Goal: Task Accomplishment & Management: Use online tool/utility

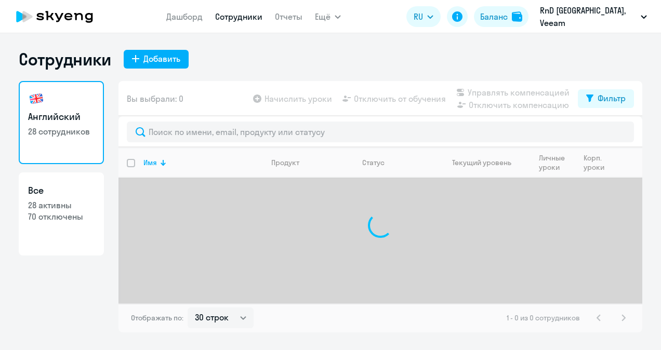
select select "30"
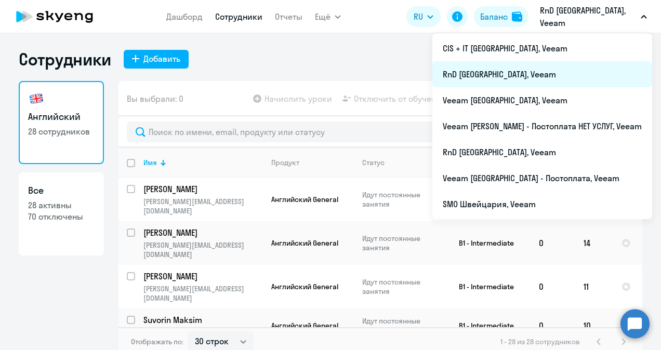
click at [569, 73] on li "RnD [GEOGRAPHIC_DATA], Veeam" at bounding box center [542, 74] width 220 height 26
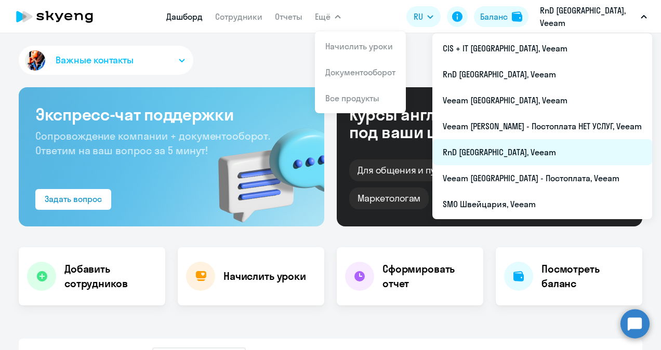
click at [549, 158] on li "RnD [GEOGRAPHIC_DATA], Veeam" at bounding box center [542, 152] width 220 height 26
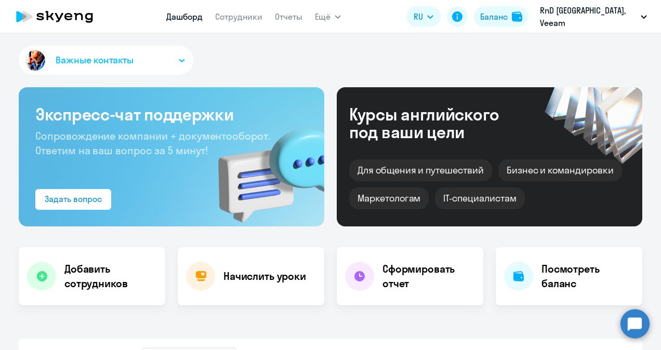
click at [638, 330] on circle at bounding box center [634, 323] width 29 height 29
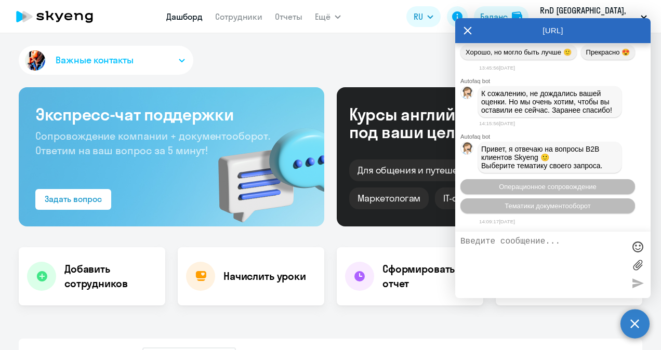
scroll to position [14461, 0]
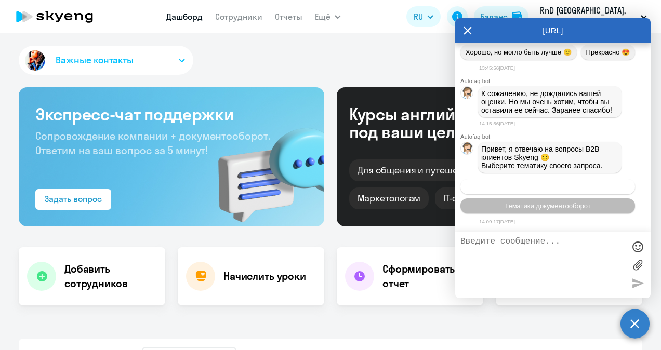
click at [552, 189] on span "Операционное сопровождение" at bounding box center [548, 187] width 98 height 8
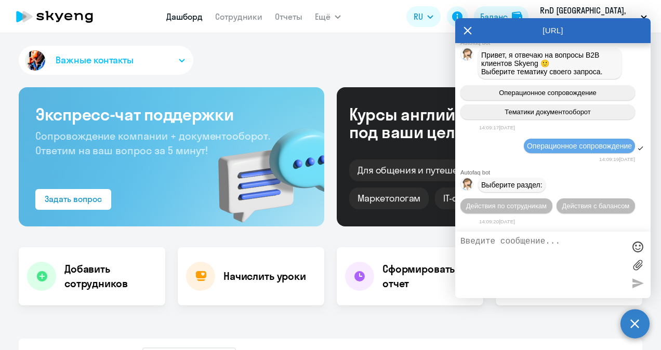
scroll to position [14555, 0]
click at [522, 209] on span "Действия по сотрудникам" at bounding box center [506, 206] width 81 height 8
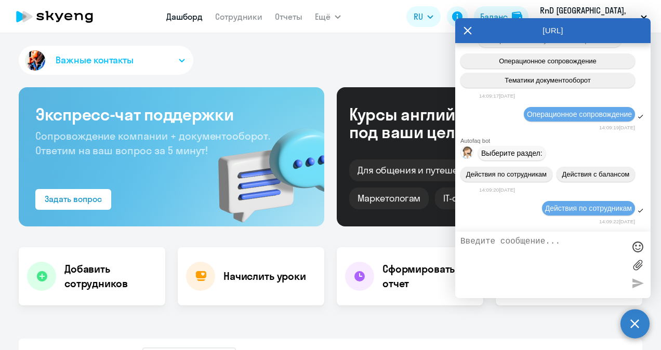
scroll to position [14709, 0]
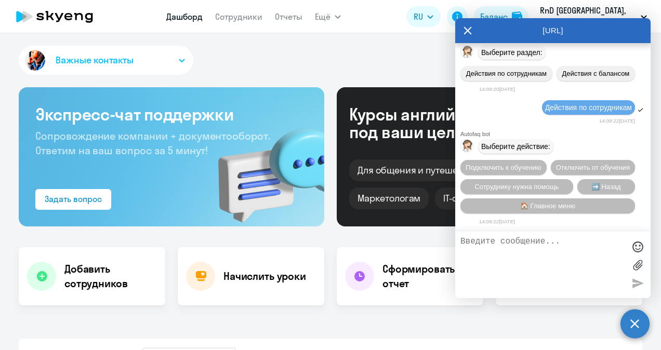
select select "30"
click at [541, 164] on span "Подключить к обучению" at bounding box center [504, 168] width 76 height 8
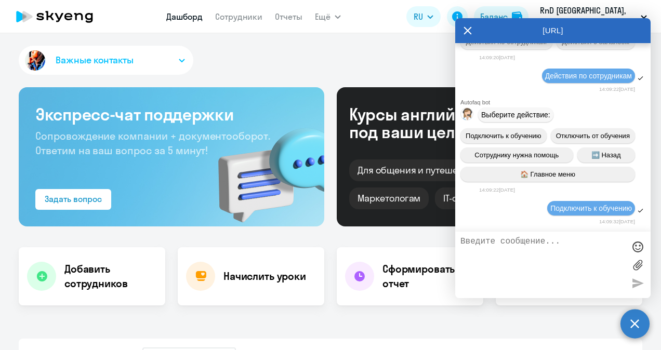
scroll to position [14842, 0]
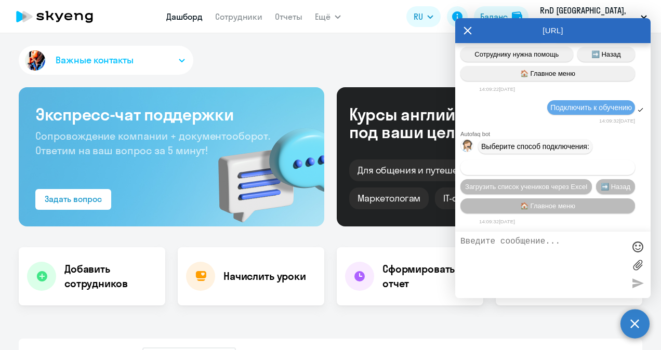
click at [560, 170] on span "Добавить учеников вручную" at bounding box center [548, 168] width 88 height 8
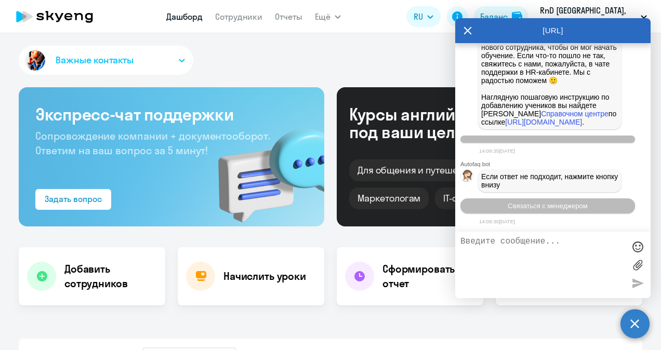
scroll to position [15357, 0]
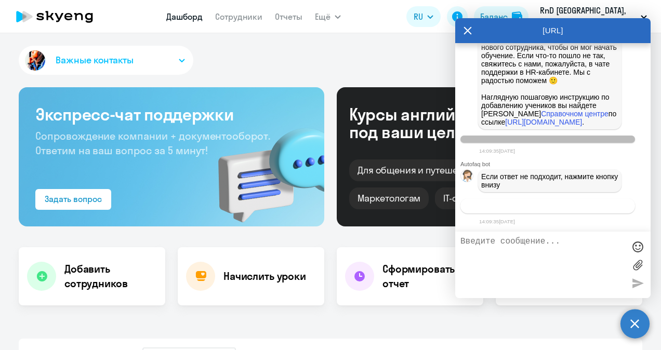
click at [557, 210] on span "Связаться с менеджером" at bounding box center [548, 206] width 80 height 8
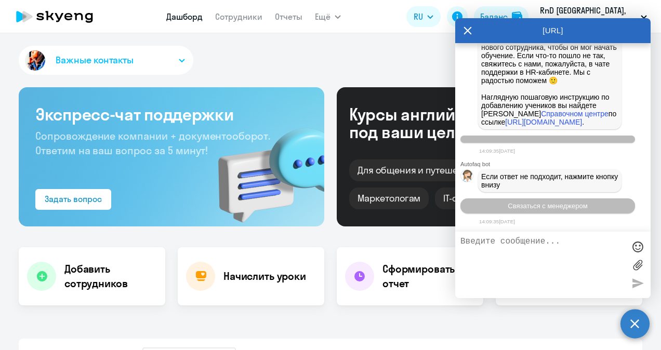
scroll to position [15389, 0]
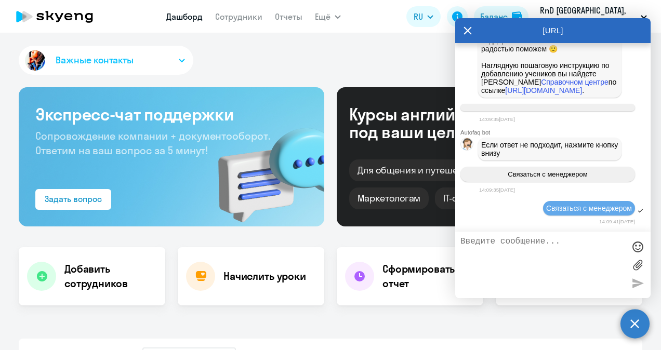
click at [539, 246] on textarea at bounding box center [542, 265] width 164 height 56
type textarea "Y"
paste textarea "[PERSON_NAME][EMAIL_ADDRESS][DOMAIN_NAME]"
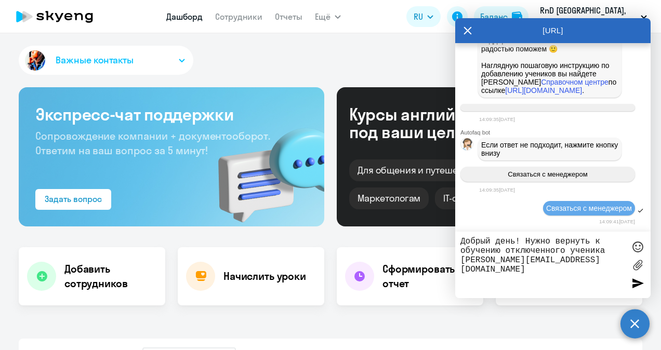
type textarea "Добрый день! Нужно вернуть к обучению отключенного ученика [PERSON_NAME][EMAIL_…"
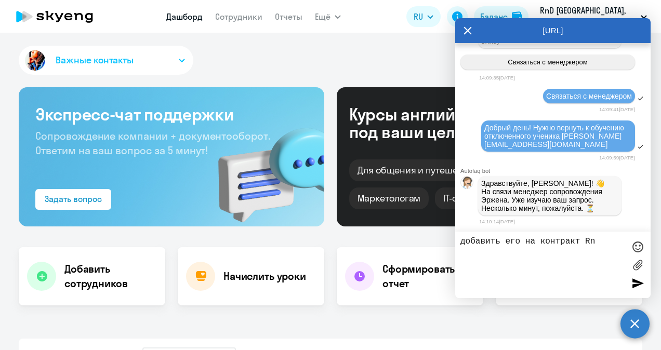
scroll to position [15504, 0]
type textarea "добавить его на контракт RnD Швейцария"
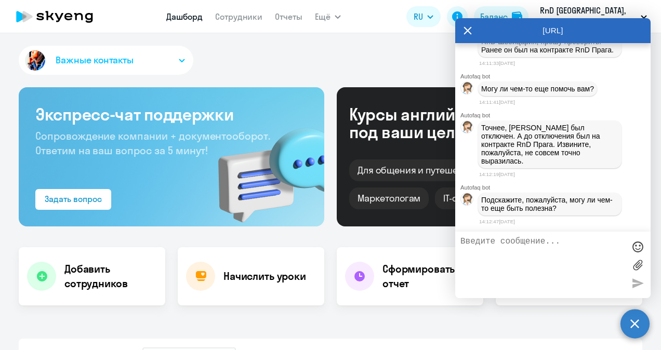
scroll to position [15760, 0]
click at [552, 259] on textarea at bounding box center [542, 265] width 164 height 56
type textarea "l"
type textarea "L"
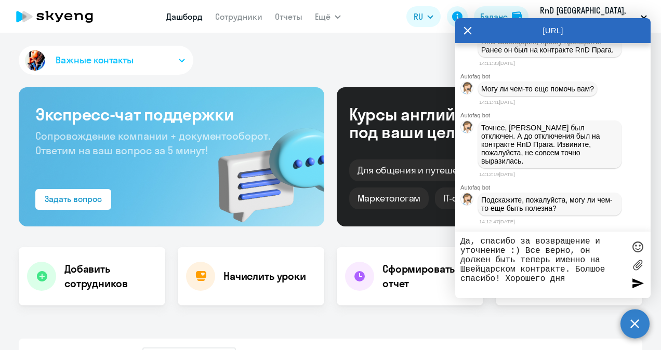
type textarea "Да, спасибо за возвращение и уточнение :) Все верно, он должен быть теперь имен…"
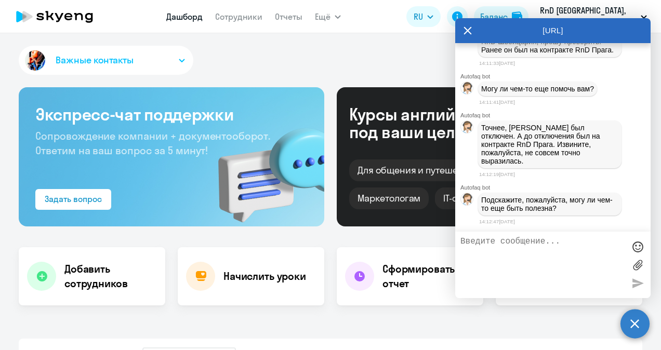
scroll to position [15825, 0]
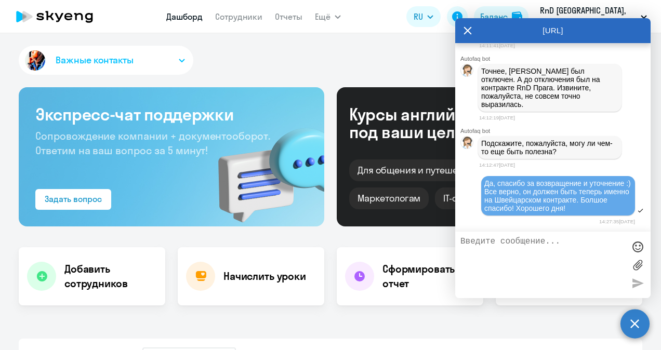
click at [394, 67] on div "Важные контакты" at bounding box center [331, 62] width 624 height 33
click at [637, 324] on circle at bounding box center [634, 323] width 29 height 29
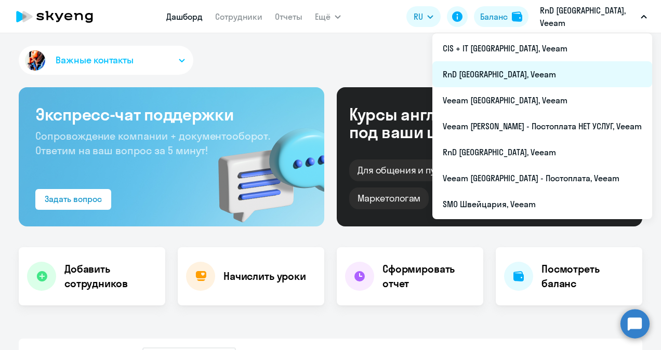
click at [562, 74] on li "RnD [GEOGRAPHIC_DATA], Veeam" at bounding box center [542, 74] width 220 height 26
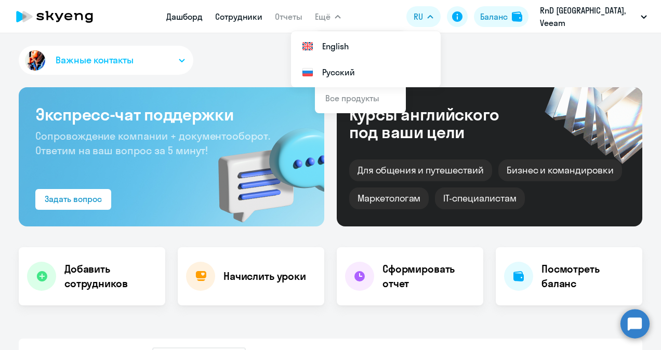
click at [254, 20] on link "Сотрудники" at bounding box center [238, 16] width 47 height 10
select select "30"
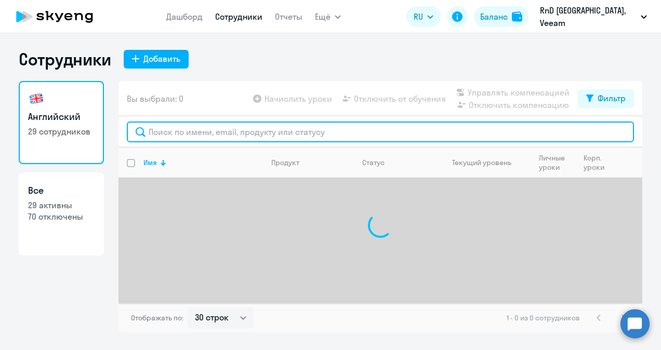
click at [266, 134] on input "text" at bounding box center [380, 132] width 507 height 21
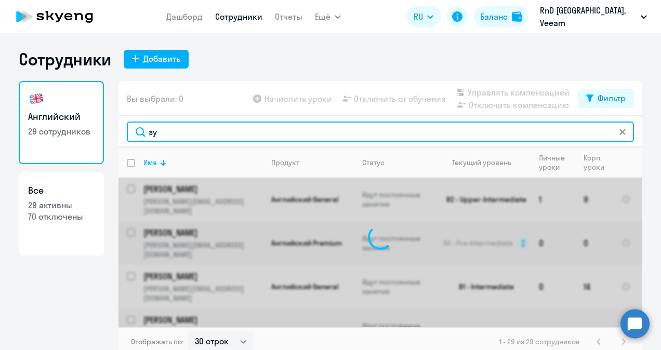
type input "з"
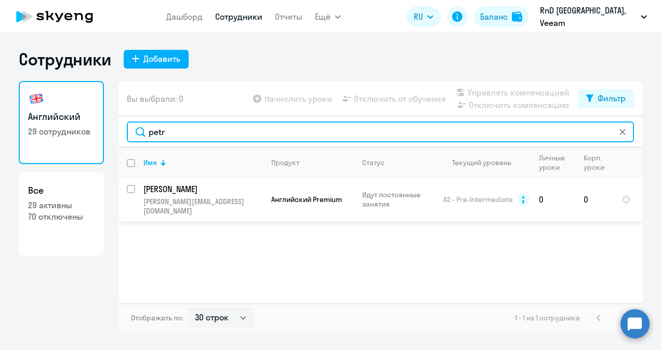
type input "petr"
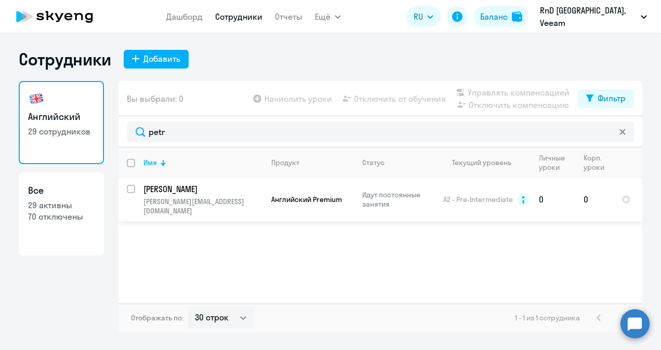
click at [130, 186] on input "select row 14515719" at bounding box center [137, 195] width 21 height 21
checkbox input "true"
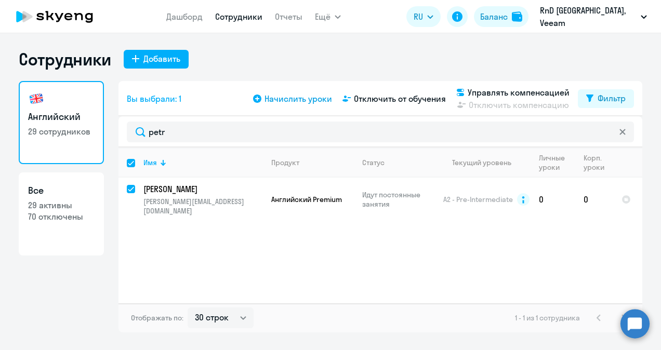
click at [319, 104] on span "Начислить уроки" at bounding box center [299, 99] width 68 height 12
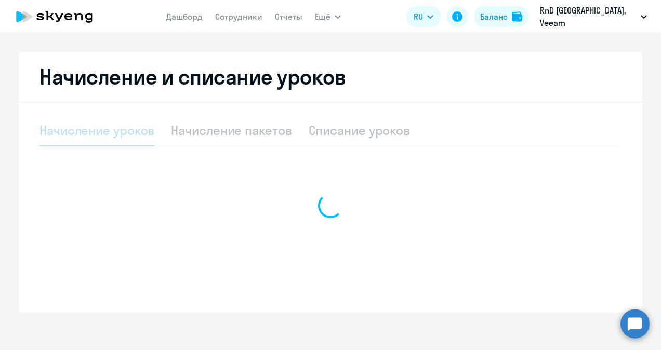
select select "10"
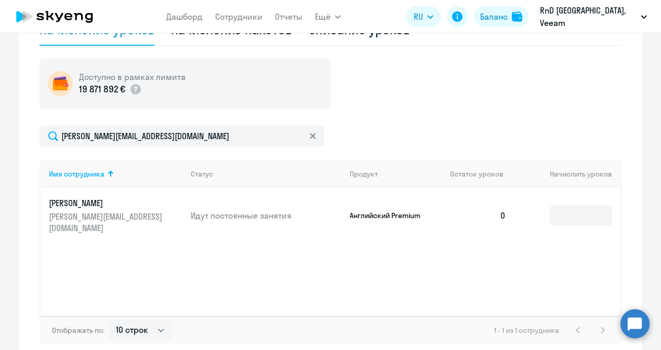
scroll to position [364, 0]
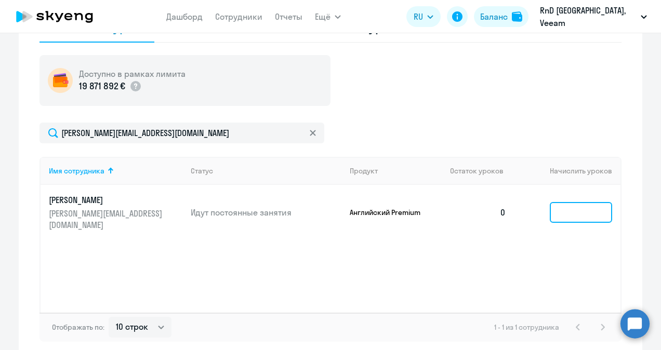
click at [565, 212] on input at bounding box center [581, 212] width 62 height 21
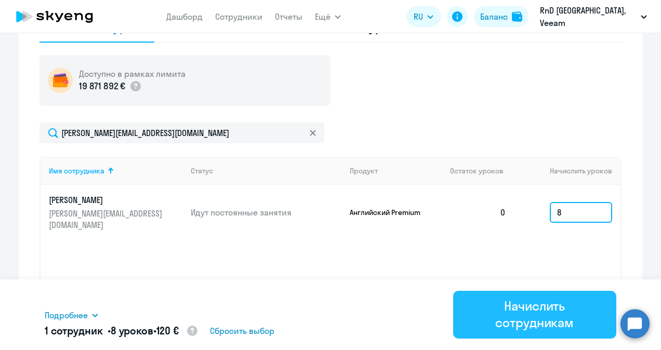
type input "8"
click at [553, 312] on div "Начислить сотрудникам" at bounding box center [535, 314] width 135 height 33
